Goal: Task Accomplishment & Management: Use online tool/utility

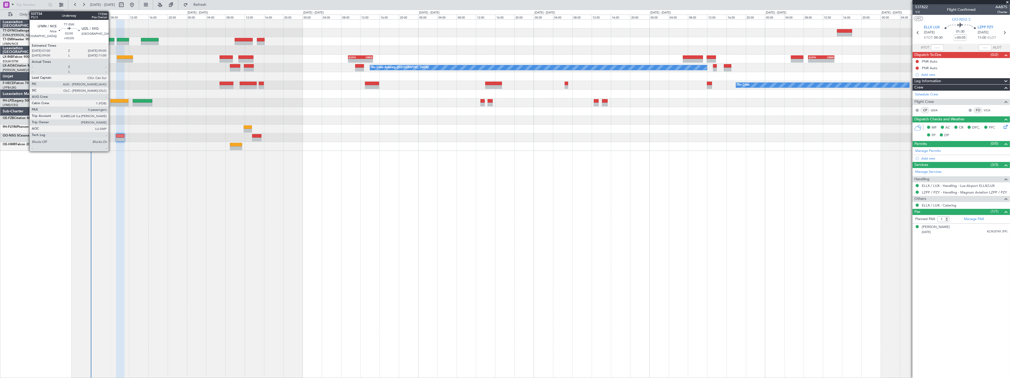
click at [111, 39] on div at bounding box center [110, 40] width 10 height 4
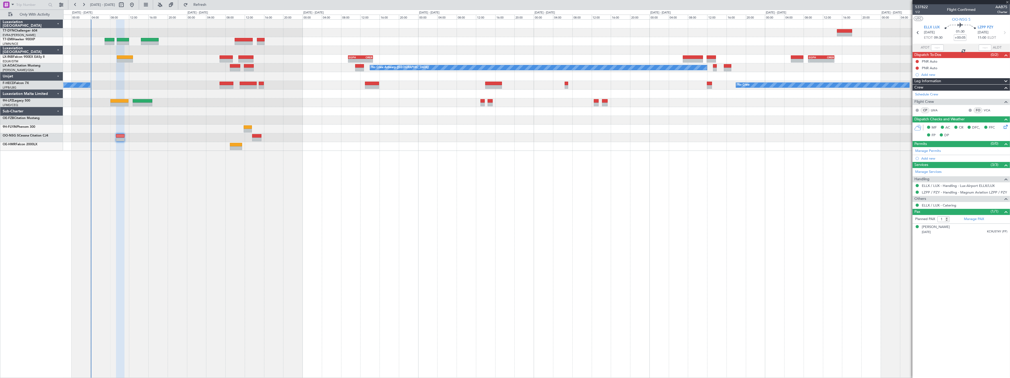
type input "0"
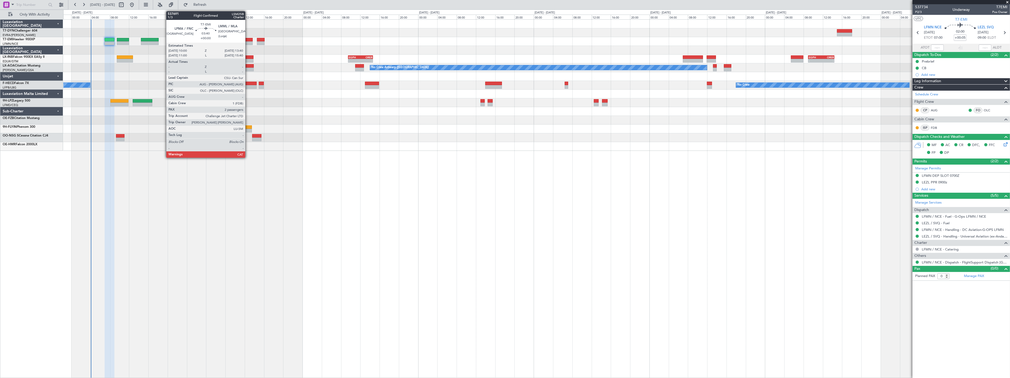
click at [248, 38] on div at bounding box center [244, 40] width 18 height 4
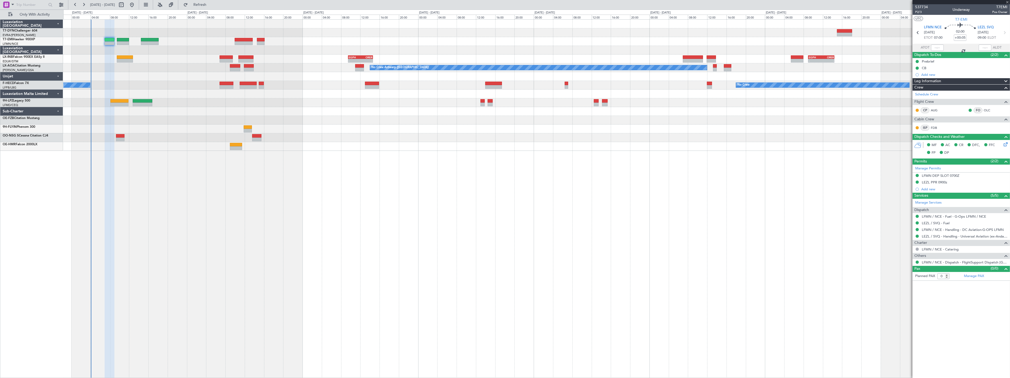
type input "2"
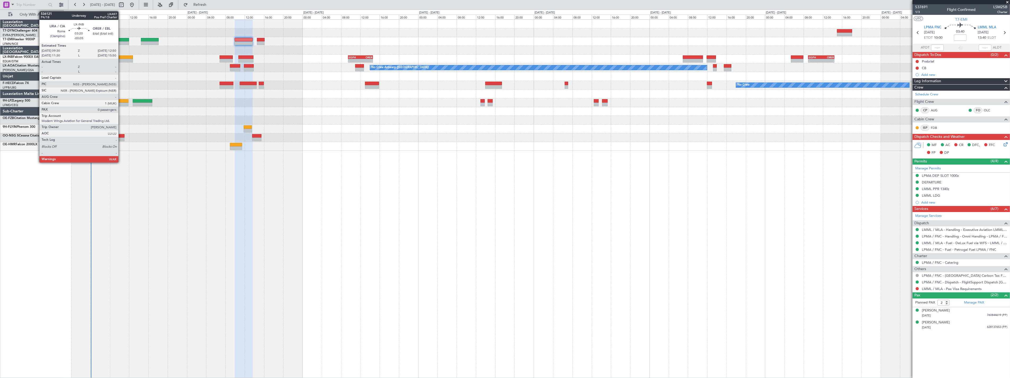
click at [121, 58] on div at bounding box center [125, 57] width 16 height 4
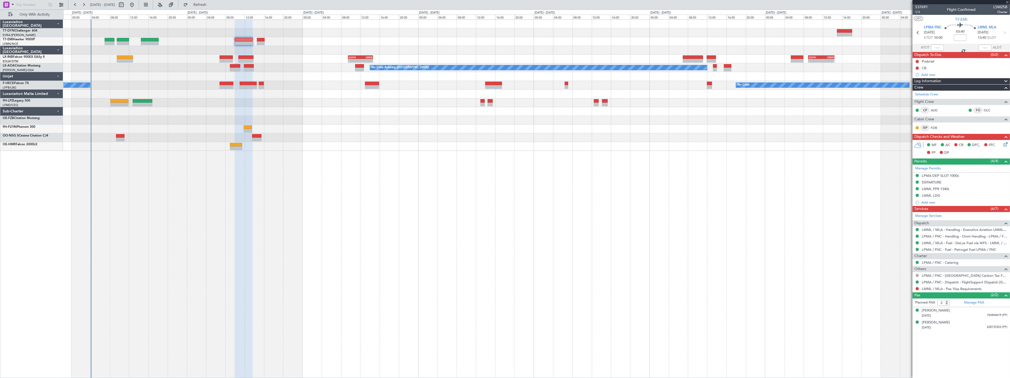
type input "-00:05"
type input "0"
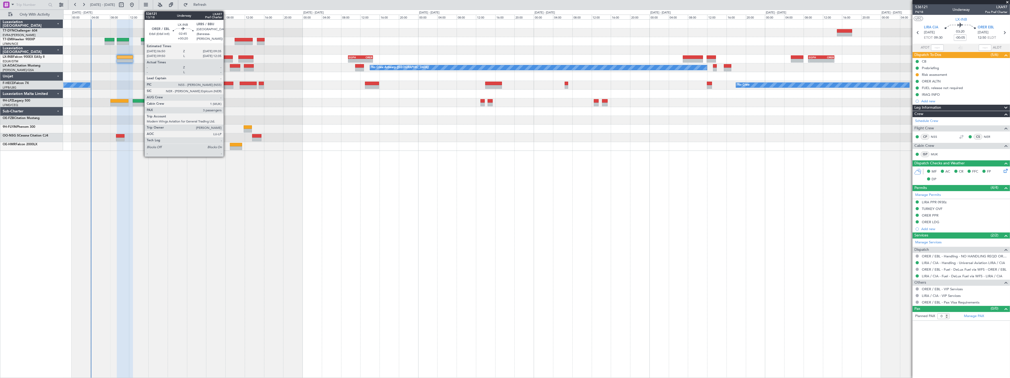
click at [226, 57] on div at bounding box center [227, 57] width 14 height 4
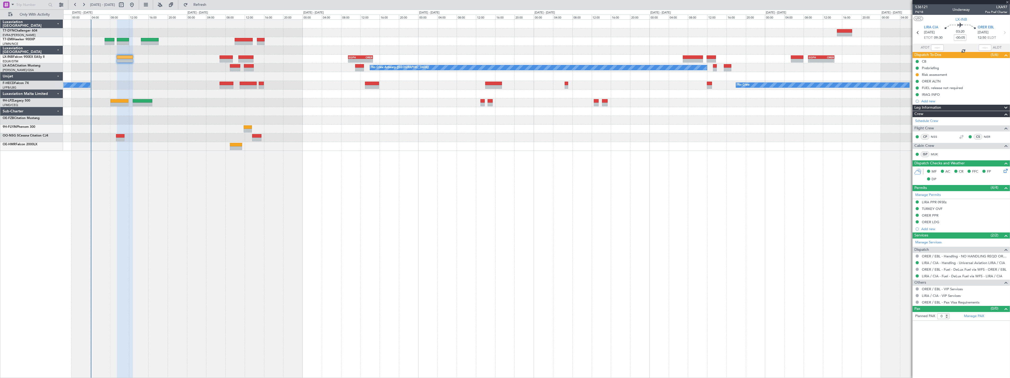
type input "+00:20"
type input "3"
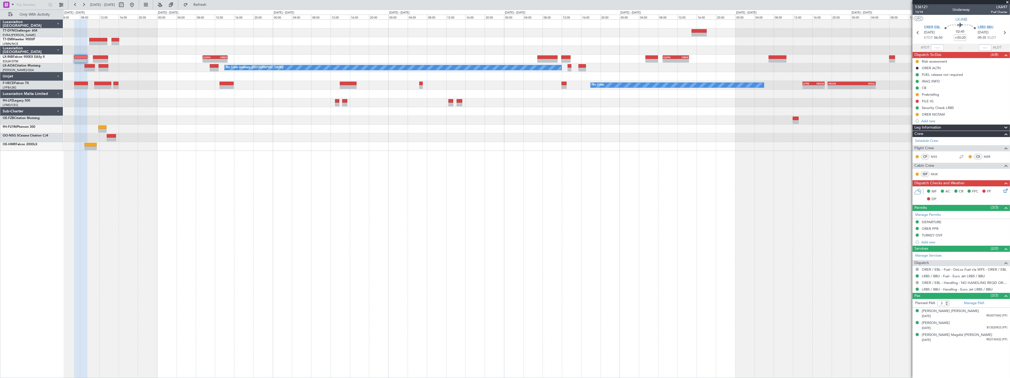
click at [290, 81] on div "No Crew - - LFPB 14:00 Z HEGN 18:35 Z - - HEGN 19:15 Z WSSL 05:10 Z No Crew Pla…" at bounding box center [536, 85] width 946 height 9
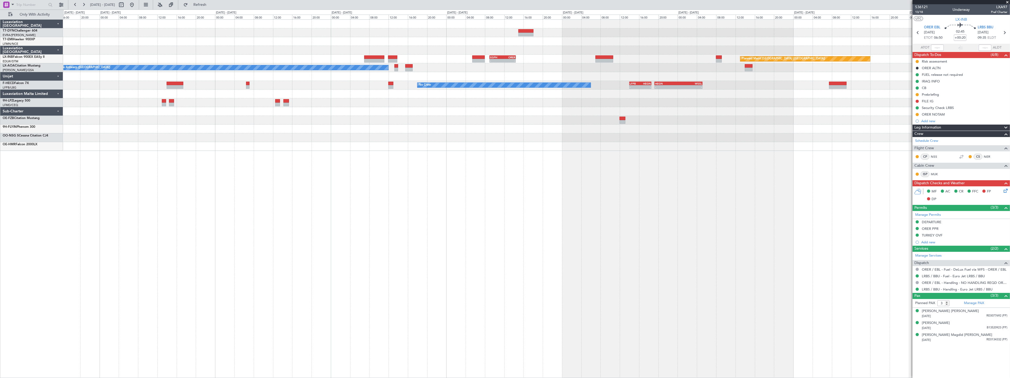
click at [355, 91] on div "- - EGPH 09:00 Z ORER 14:25 Z Planned Maint [GEOGRAPHIC_DATA] ([GEOGRAPHIC_DATA…" at bounding box center [536, 85] width 946 height 131
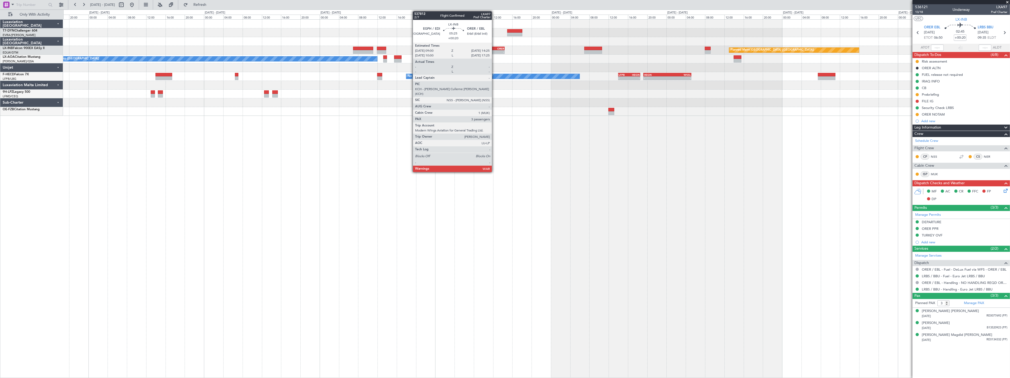
click at [494, 48] on div "ORER" at bounding box center [498, 48] width 13 height 3
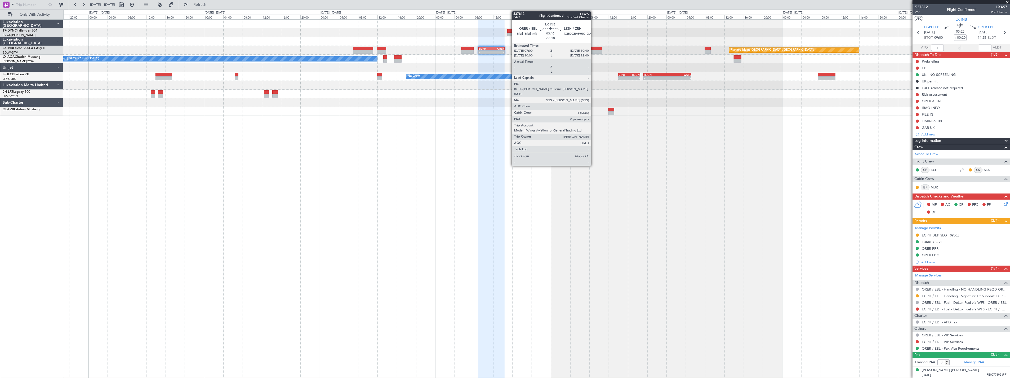
click at [594, 47] on div at bounding box center [593, 49] width 18 height 4
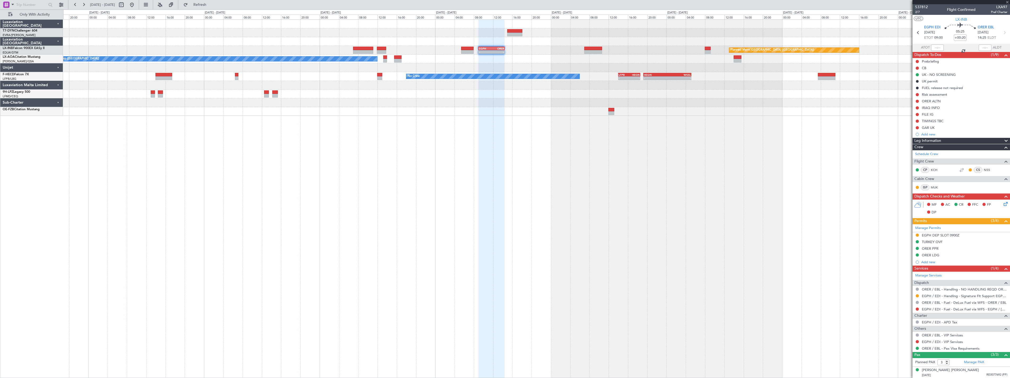
type input "-00:10"
type input "0"
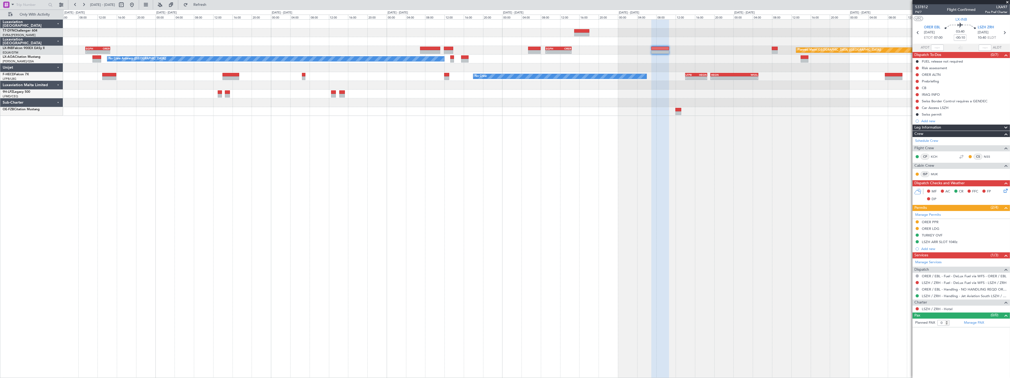
click at [303, 44] on div at bounding box center [536, 41] width 946 height 9
click at [250, 41] on div at bounding box center [536, 41] width 946 height 9
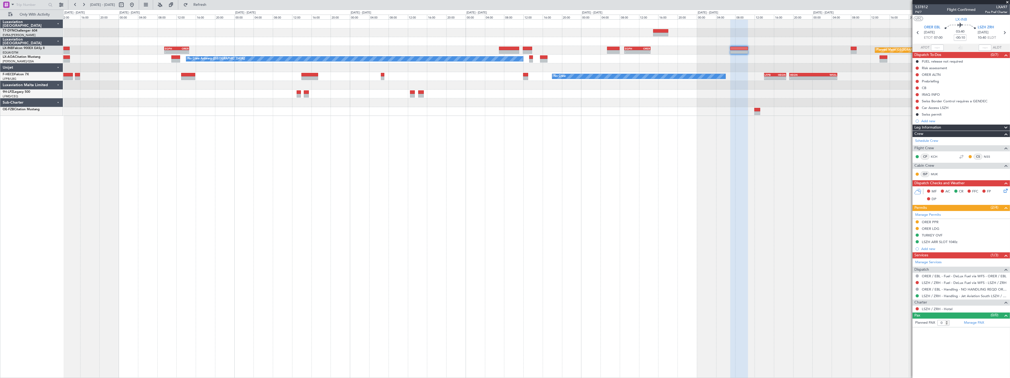
click at [253, 48] on div "Planned Maint [GEOGRAPHIC_DATA] ([GEOGRAPHIC_DATA]) - - EGPH 09:00 Z ORER 14:25…" at bounding box center [536, 68] width 946 height 96
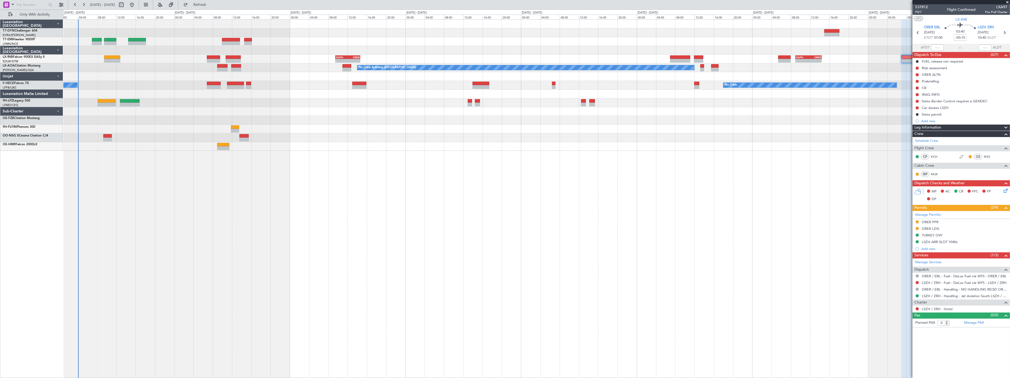
click at [323, 68] on div "No Crew Antwerp ([GEOGRAPHIC_DATA])" at bounding box center [536, 67] width 946 height 9
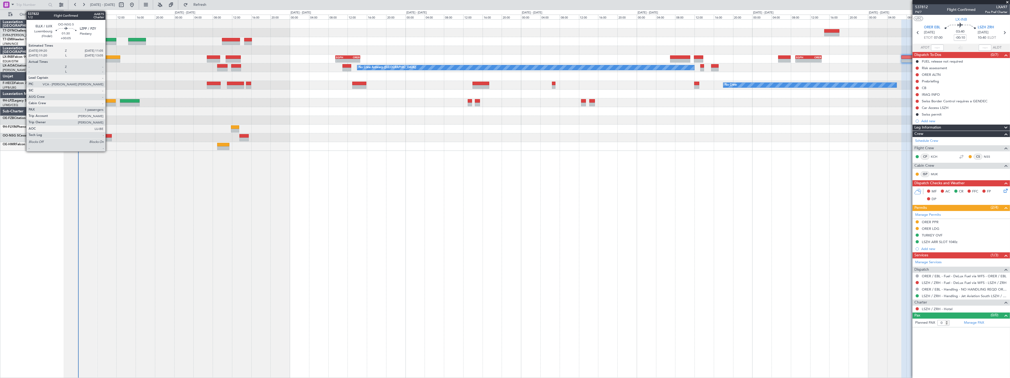
click at [108, 137] on div at bounding box center [107, 136] width 8 height 4
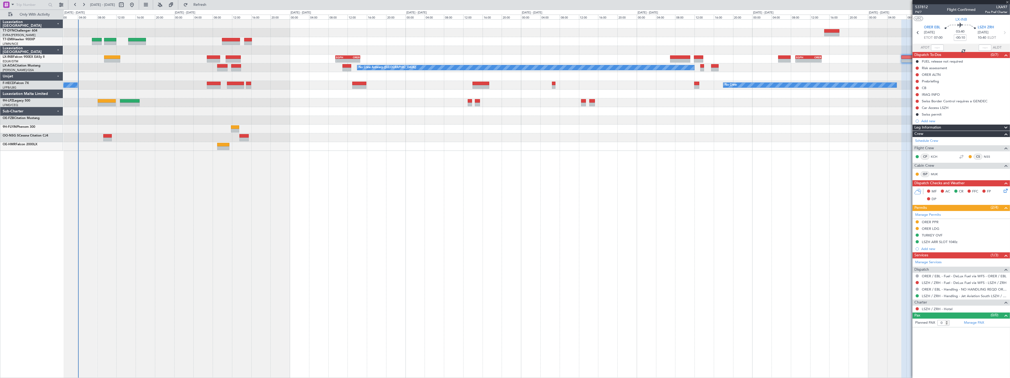
type input "+00:05"
type input "1"
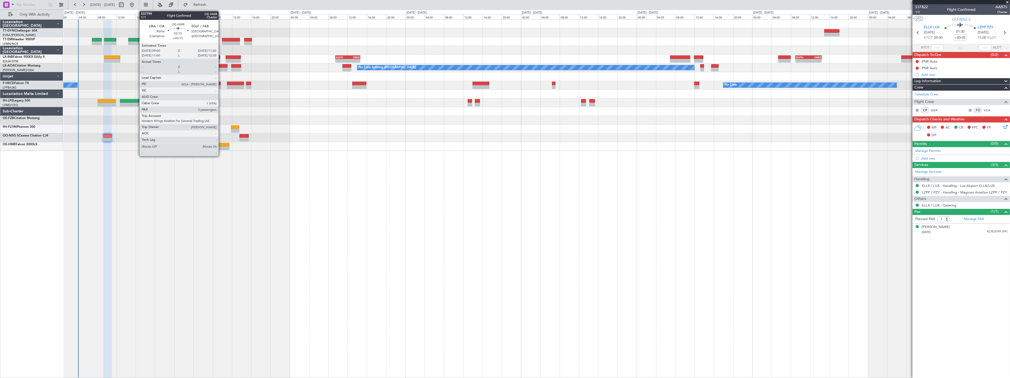
click at [221, 146] on div at bounding box center [223, 148] width 12 height 4
type input "+00:15"
type input "3"
